Goal: Transaction & Acquisition: Purchase product/service

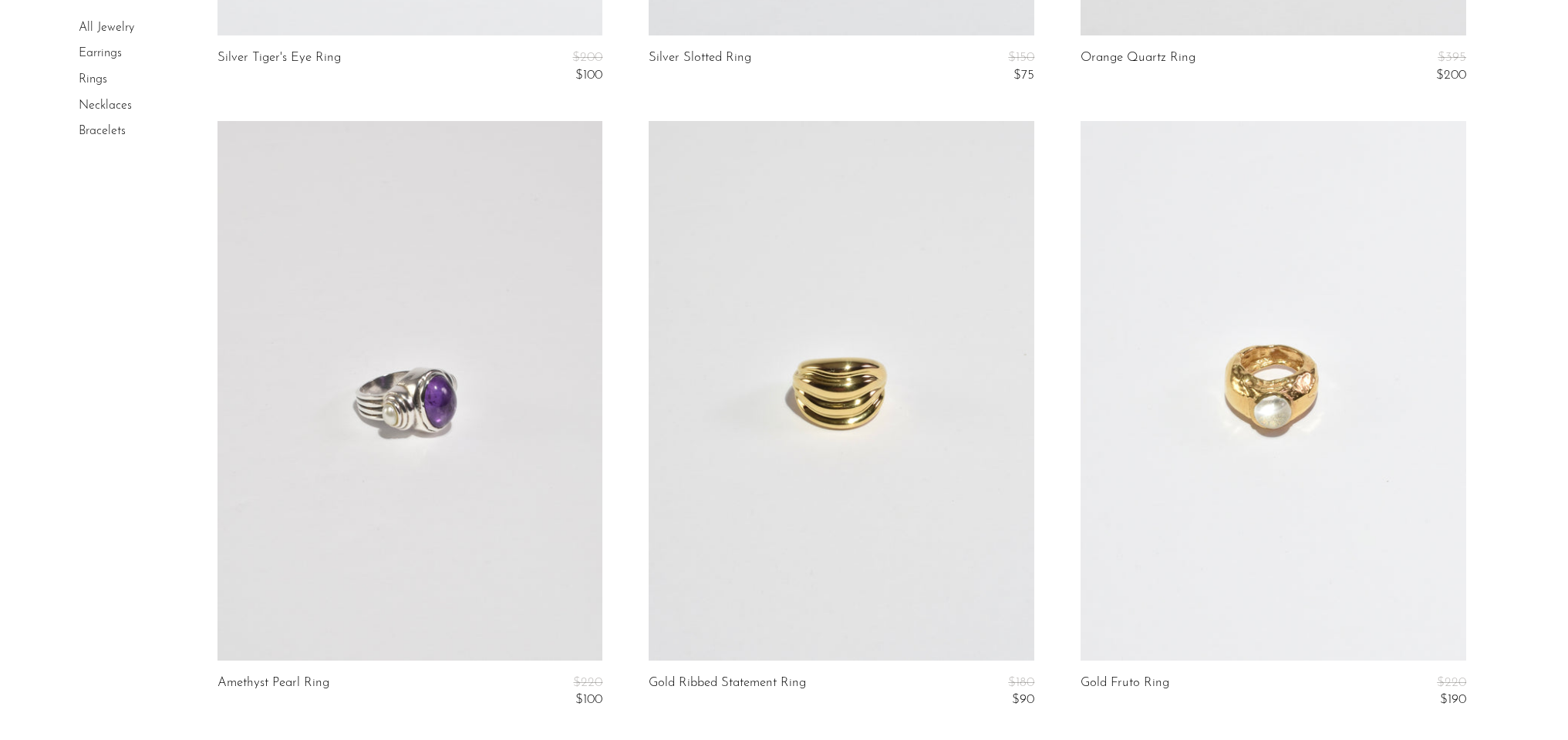
scroll to position [5036, 0]
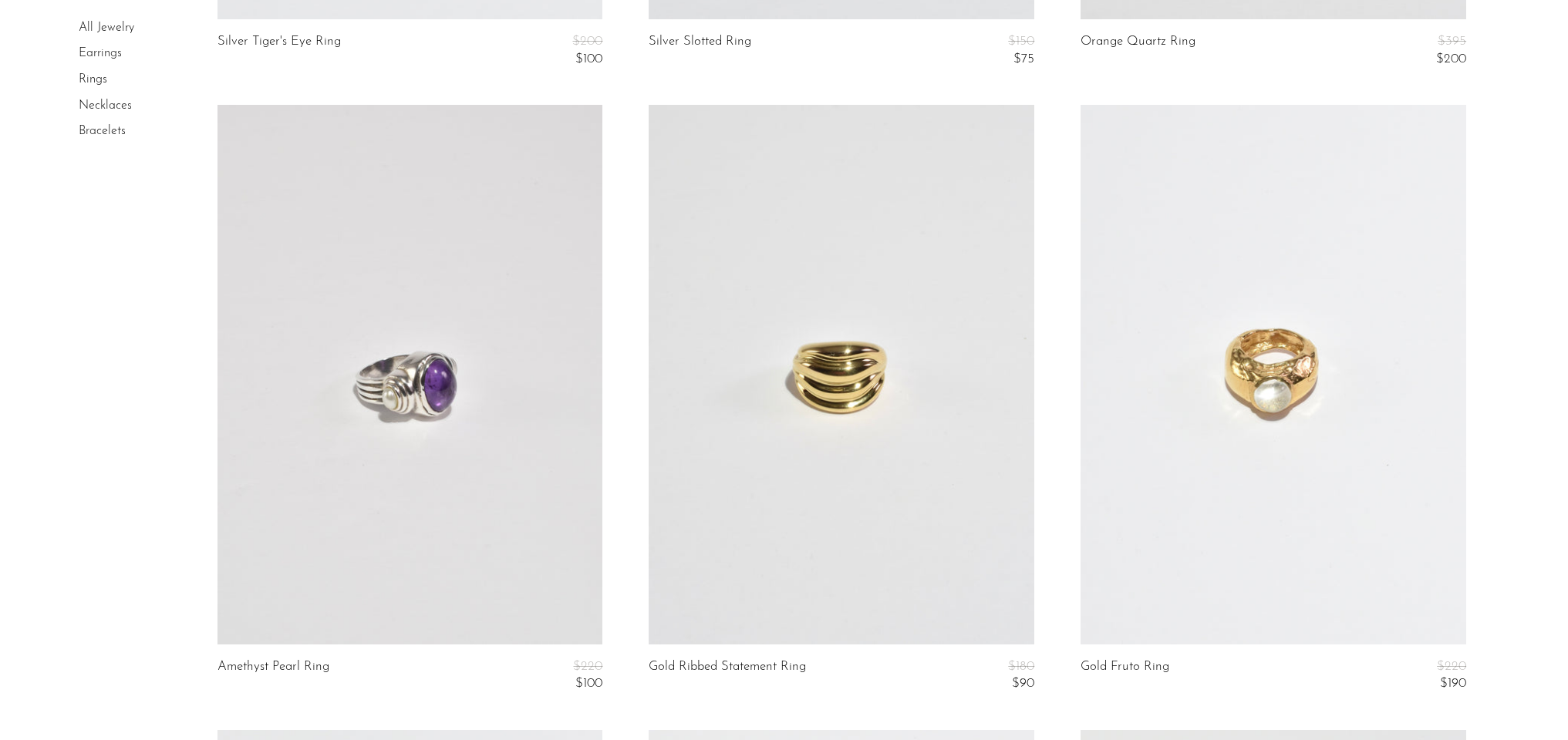
click at [1340, 496] on link at bounding box center [1273, 375] width 386 height 540
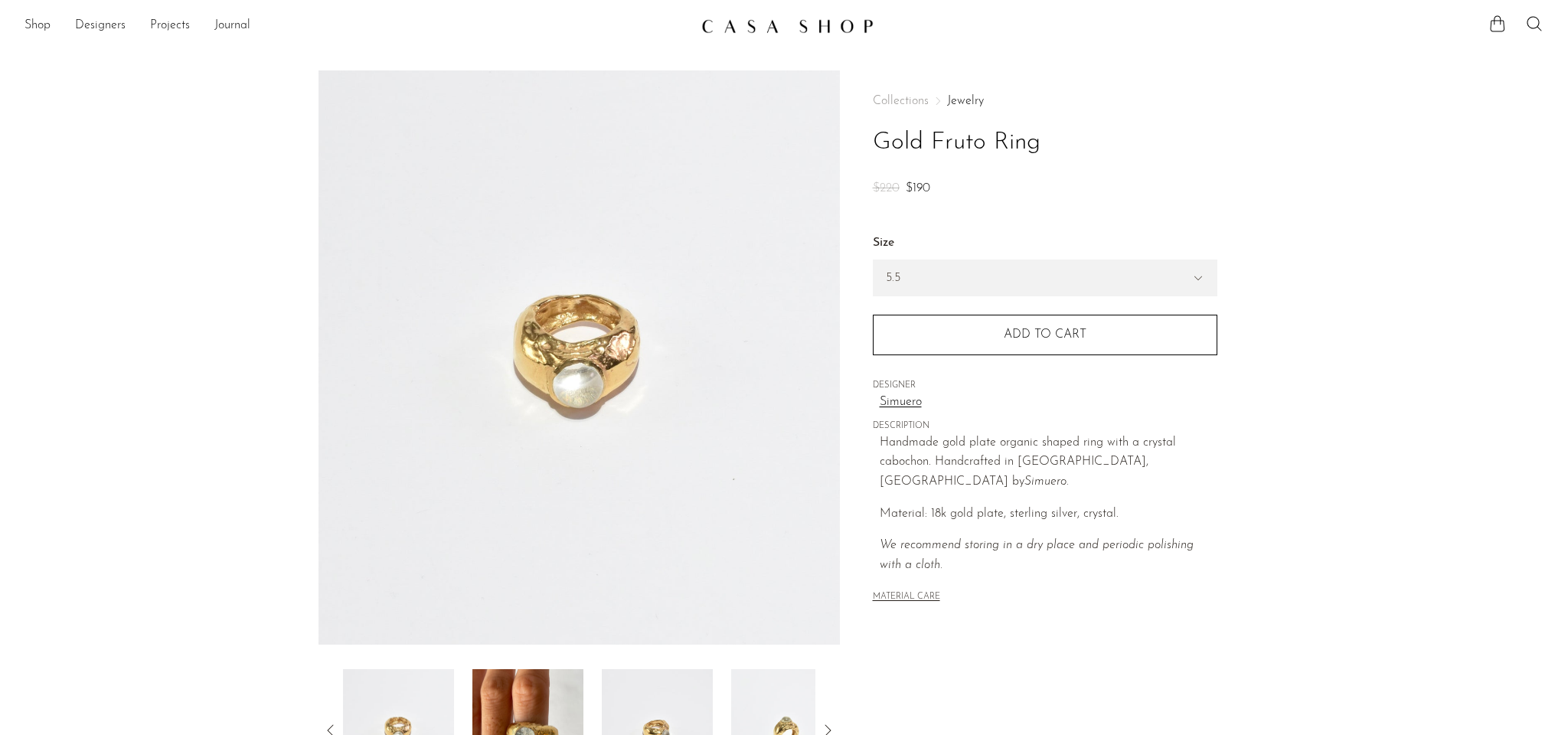
drag, startPoint x: 880, startPoint y: 439, endPoint x: 1281, endPoint y: 470, distance: 402.2
click at [1281, 470] on section "Gold Fruto Ring $220 $190" at bounding box center [784, 431] width 1568 height 721
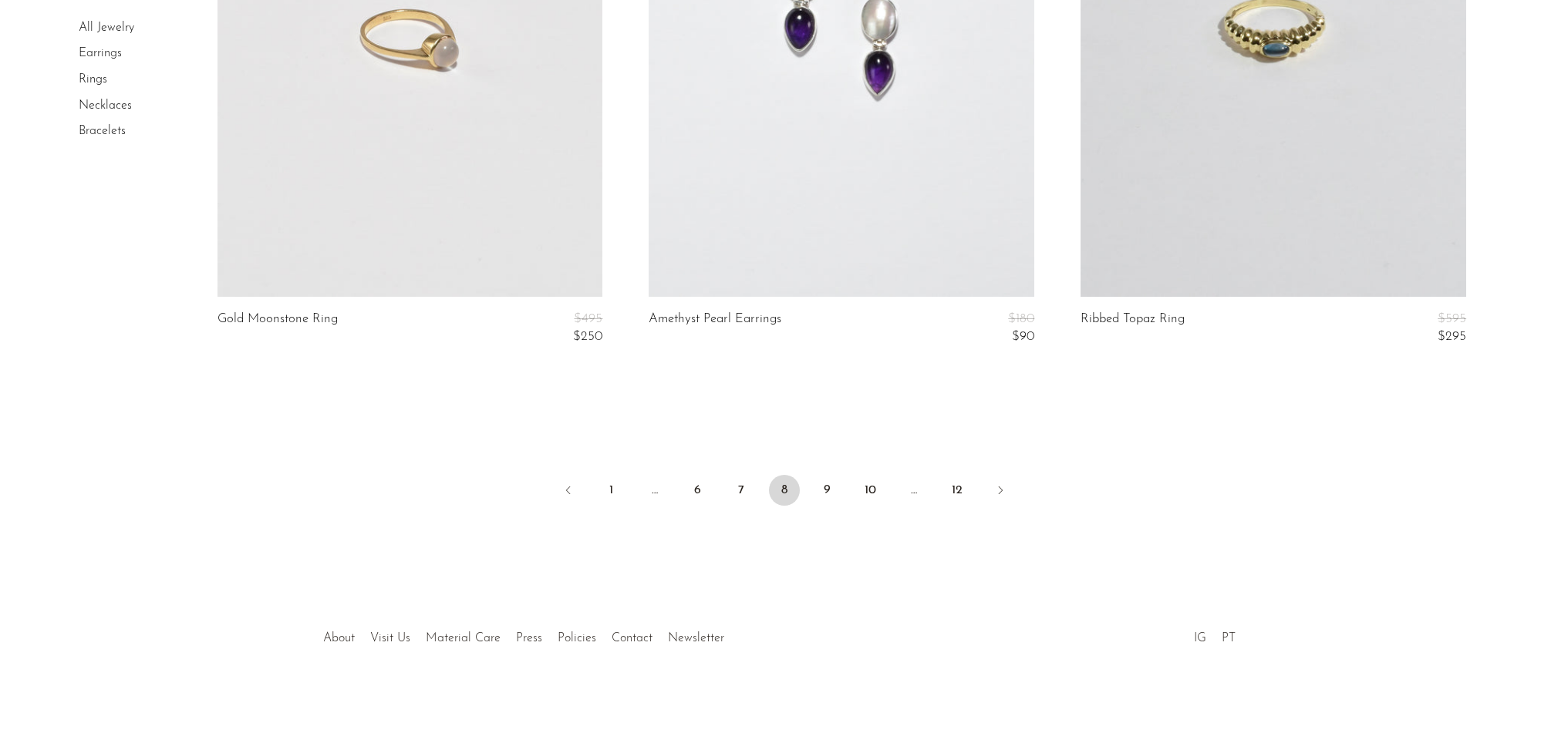
scroll to position [7260, 0]
click at [1003, 481] on link "Next" at bounding box center [1000, 490] width 31 height 34
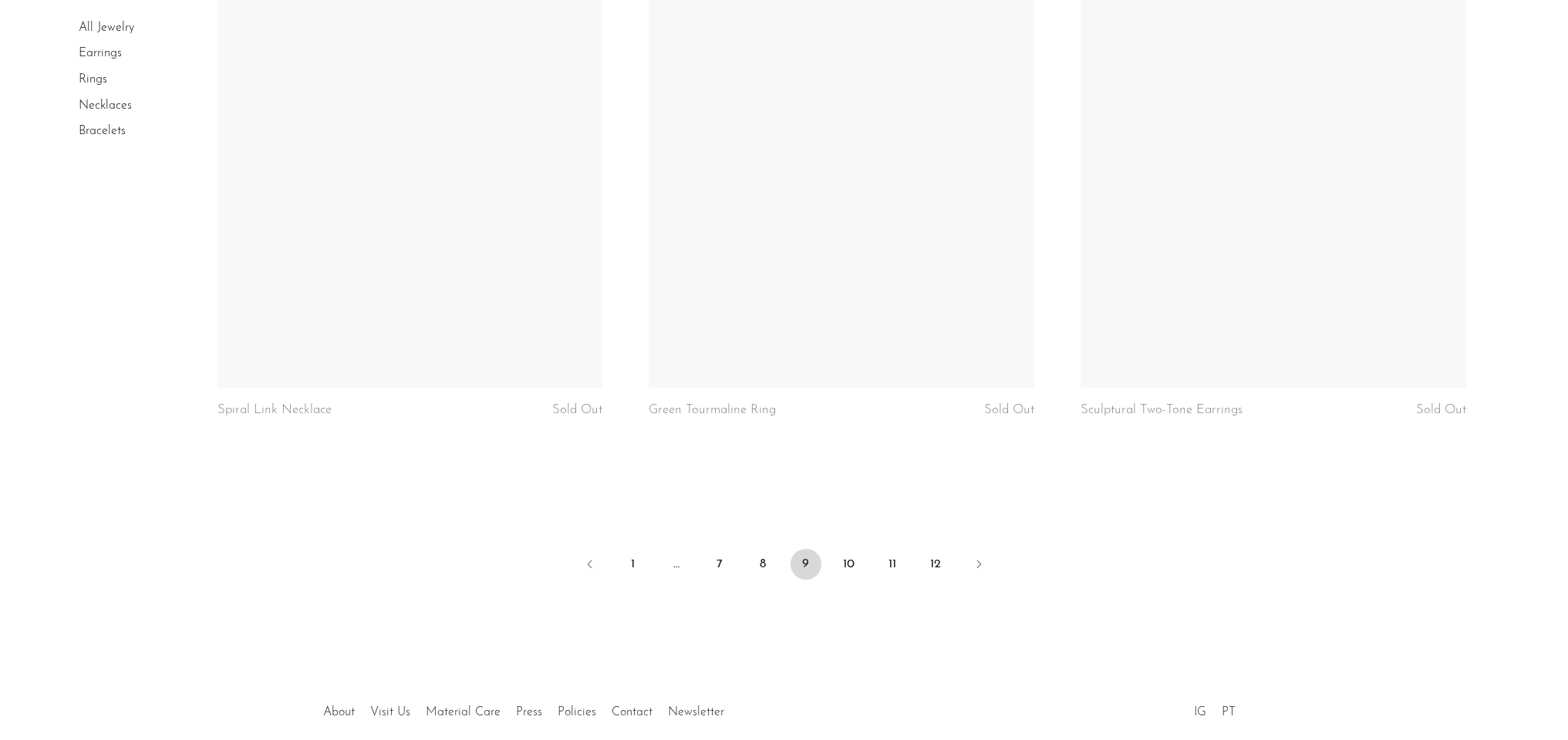
scroll to position [6996, 0]
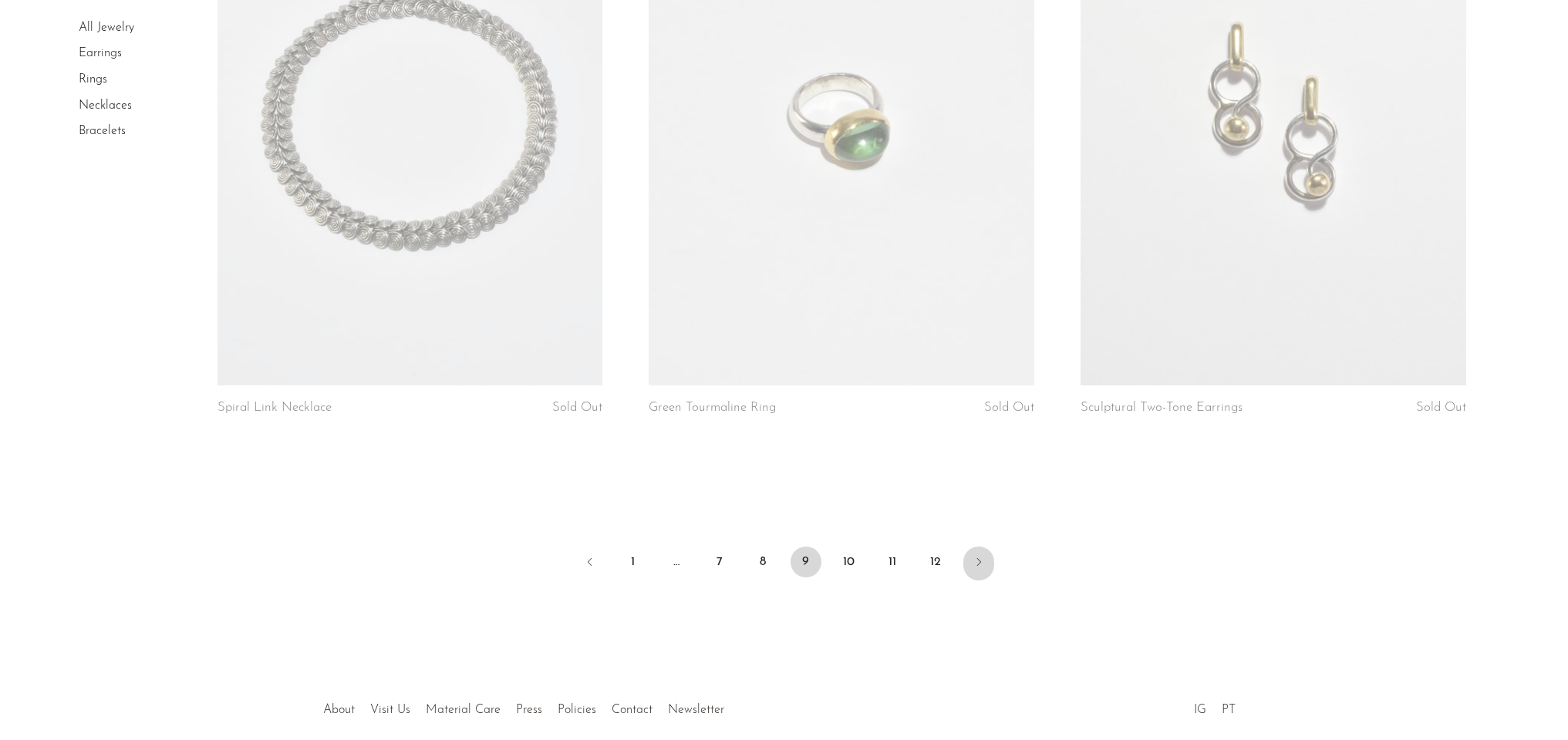
click at [984, 550] on link "Next" at bounding box center [978, 564] width 31 height 34
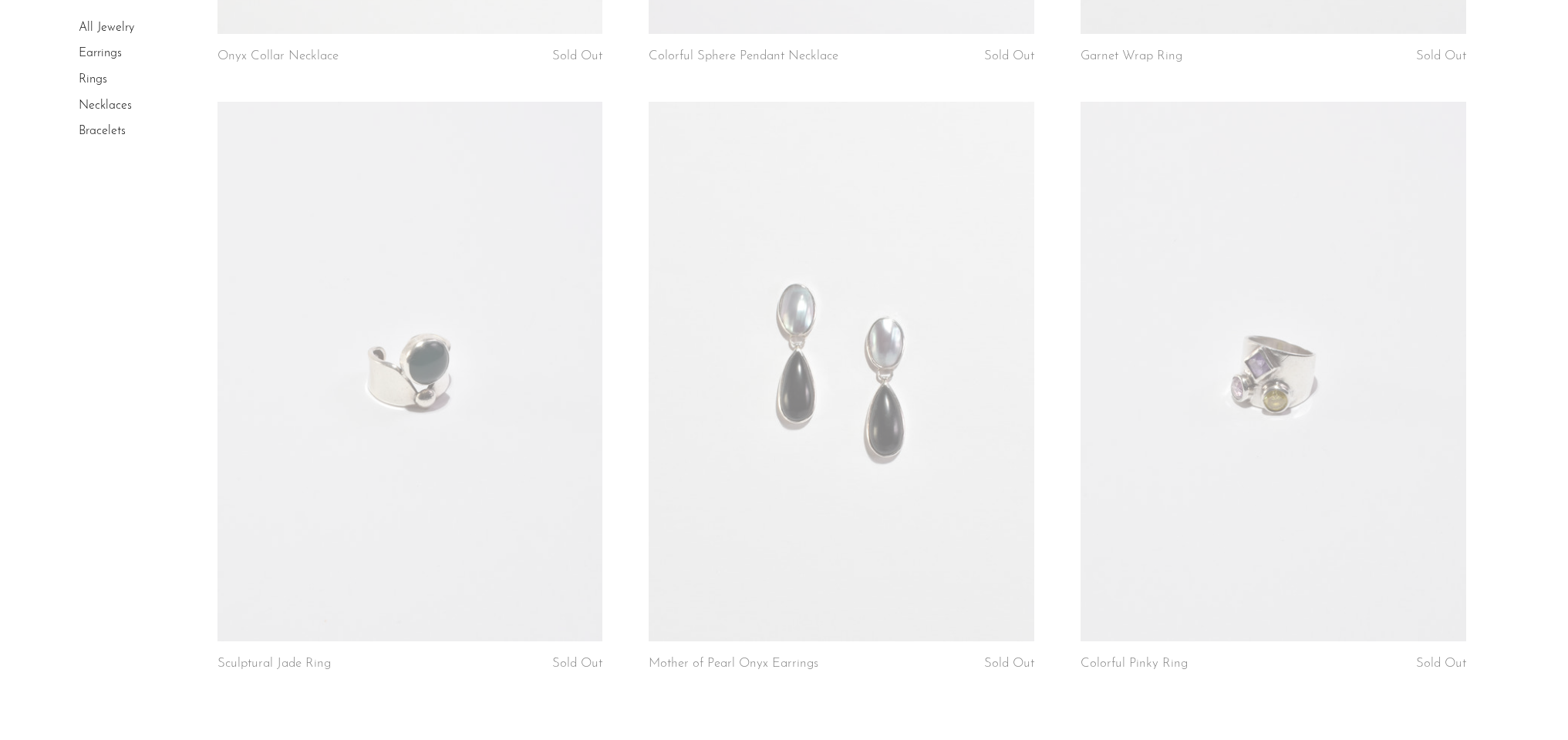
scroll to position [7002, 0]
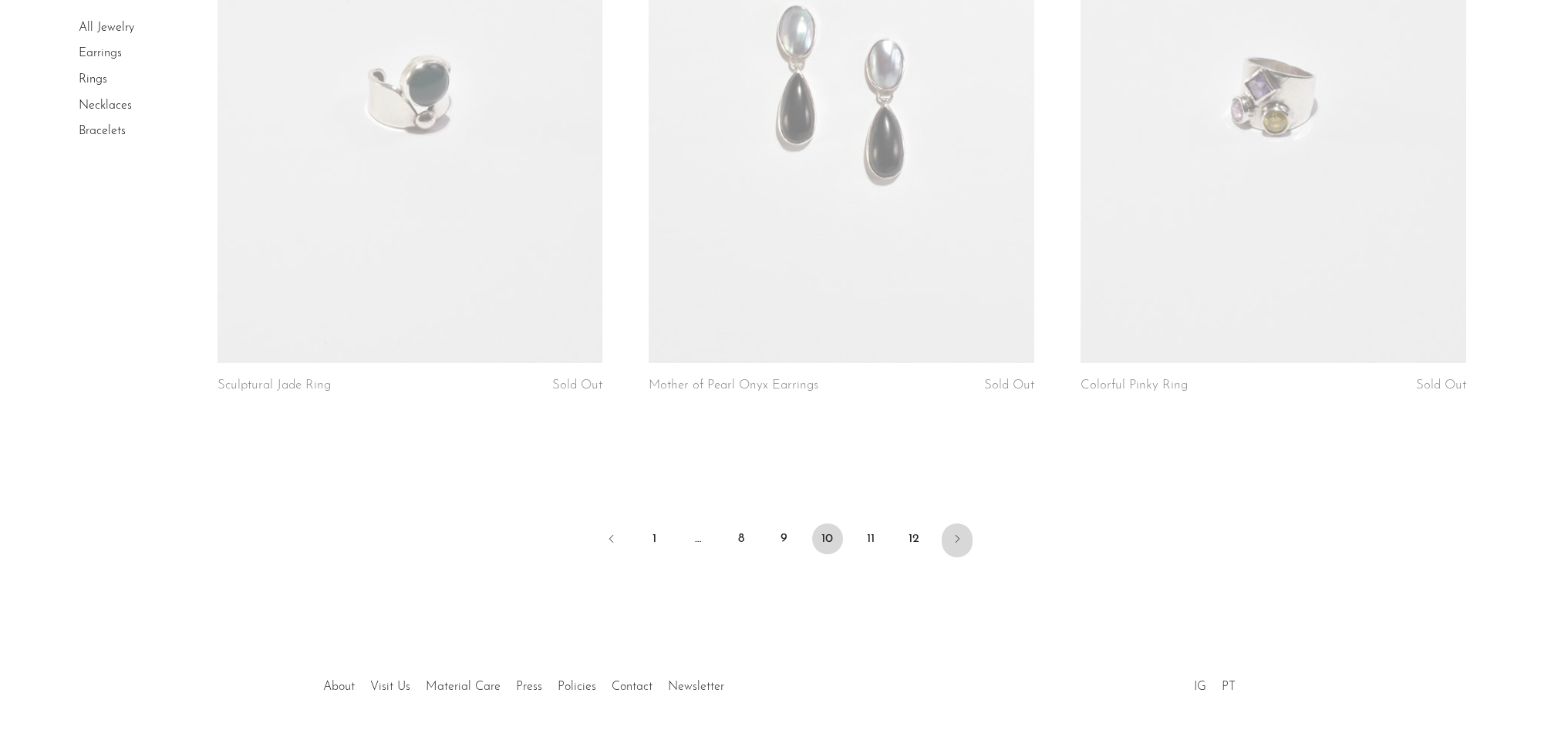
click at [952, 542] on icon "Next" at bounding box center [957, 539] width 12 height 12
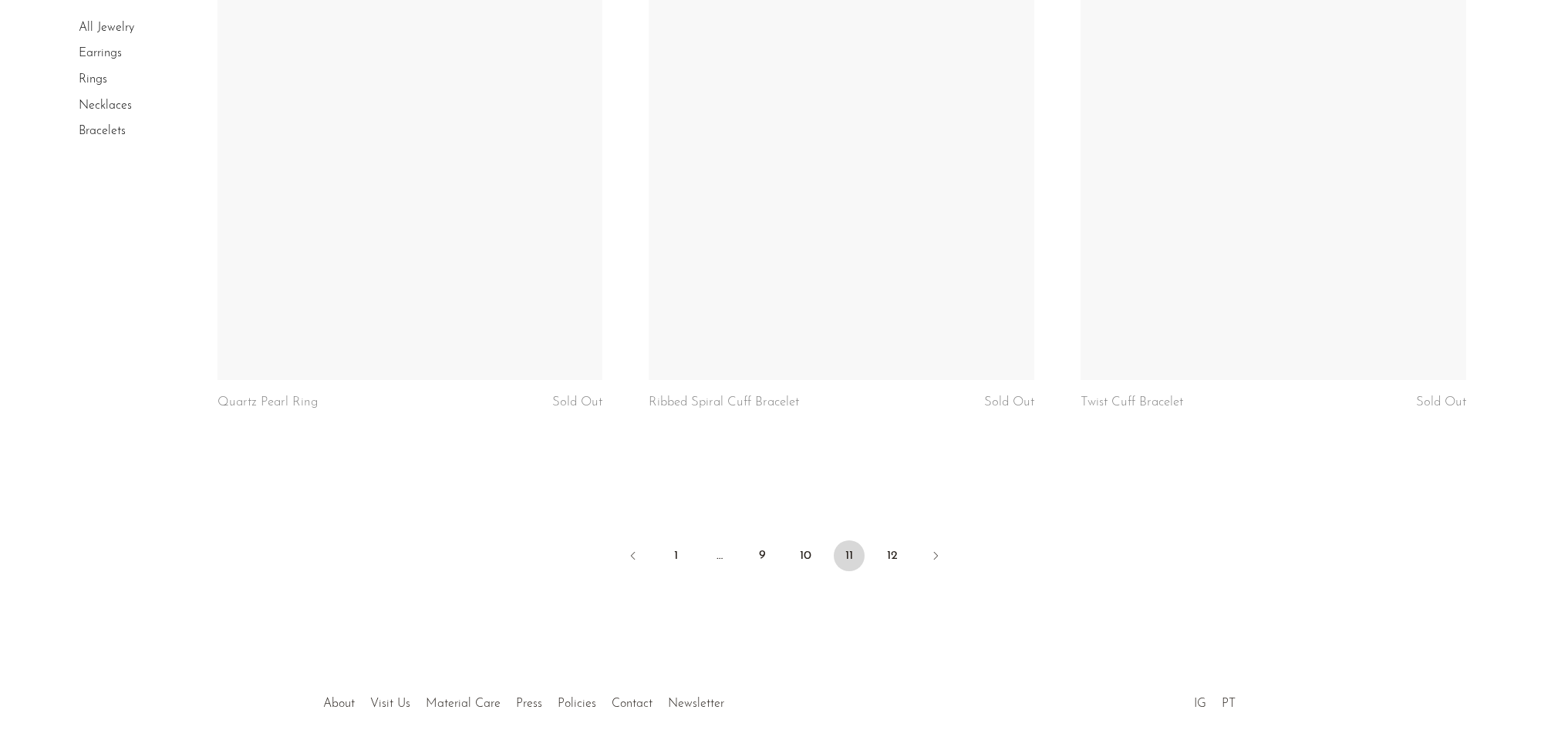
scroll to position [7052, 0]
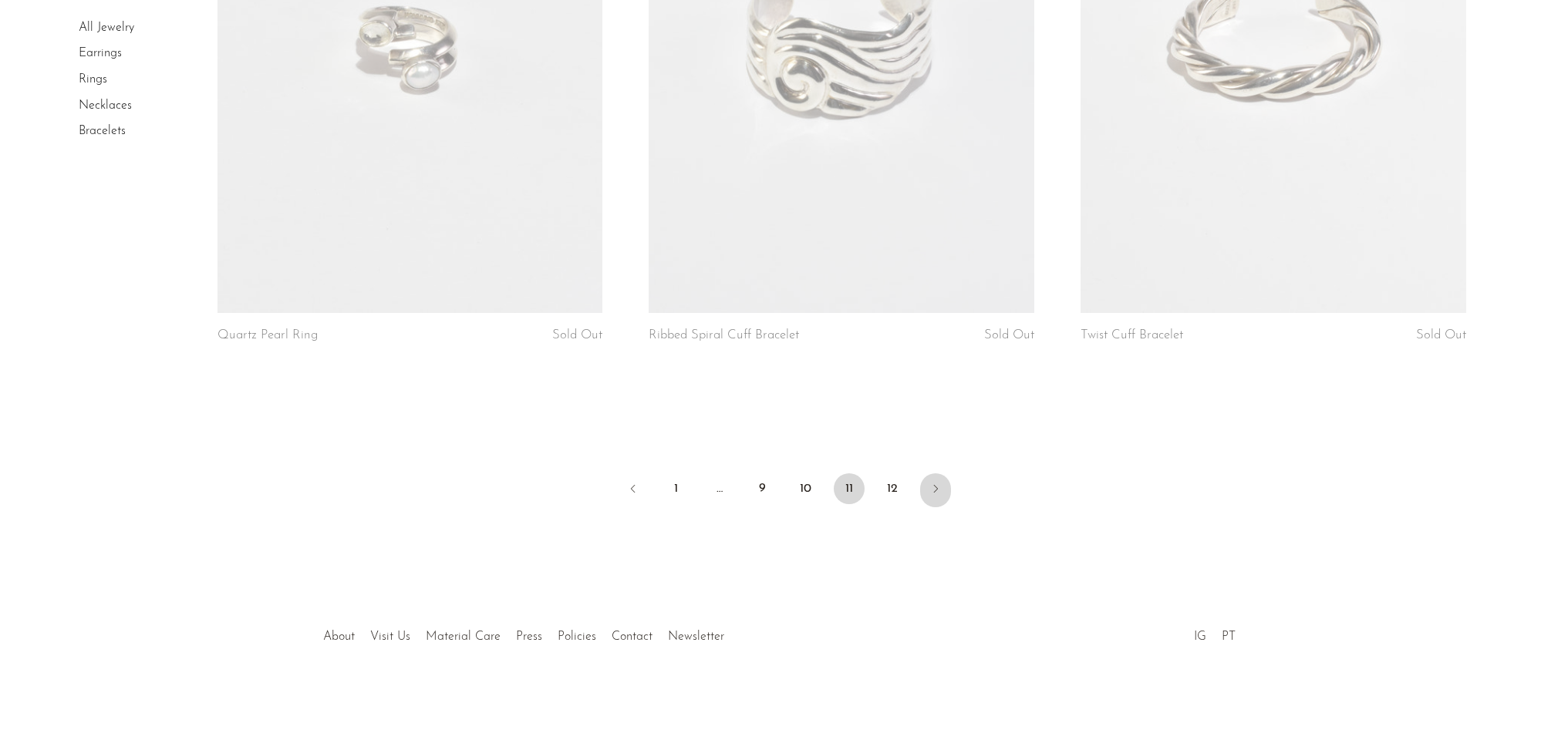
click at [938, 490] on icon "Next" at bounding box center [935, 489] width 12 height 12
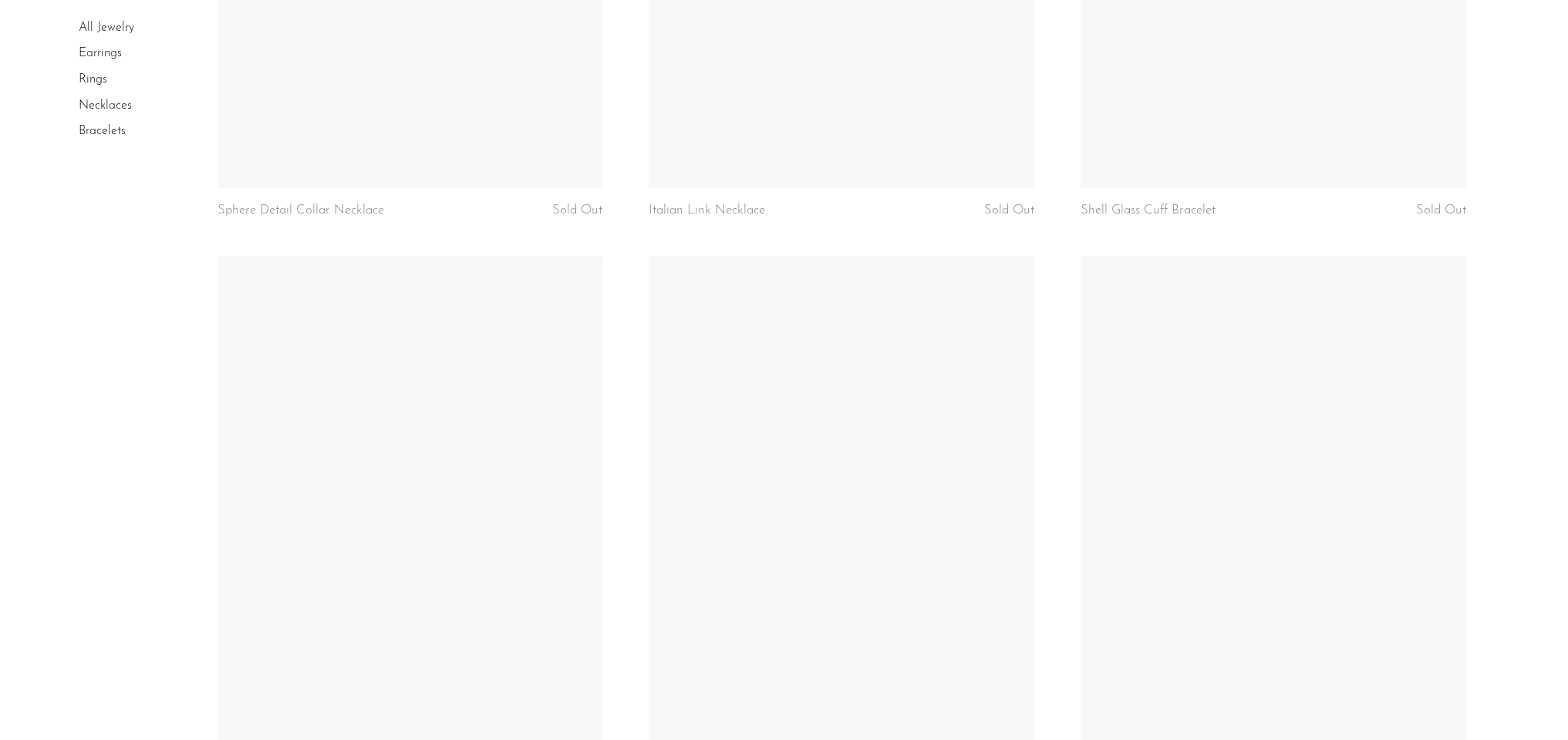
scroll to position [4932, 0]
